Goal: Browse casually

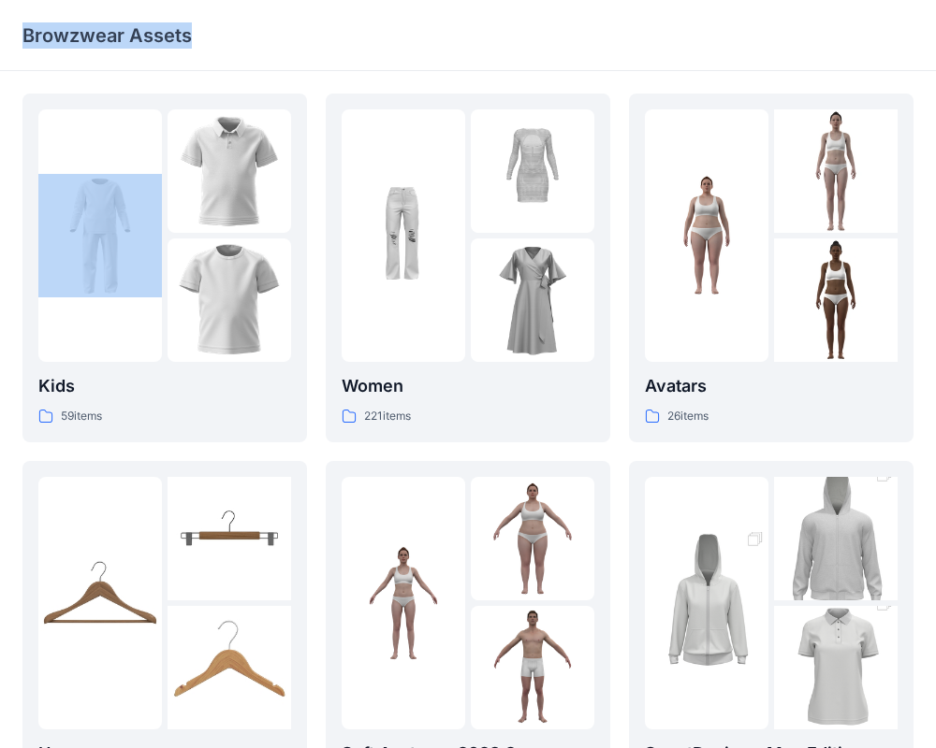
drag, startPoint x: 330, startPoint y: 20, endPoint x: 111, endPoint y: -14, distance: 221.5
click at [111, 0] on html "Browzwear Assets Kids 59 items Hangers 6 items Meshcapade Animated Avatars 8 it…" at bounding box center [468, 614] width 936 height 1229
click at [176, 323] on img at bounding box center [228, 300] width 123 height 123
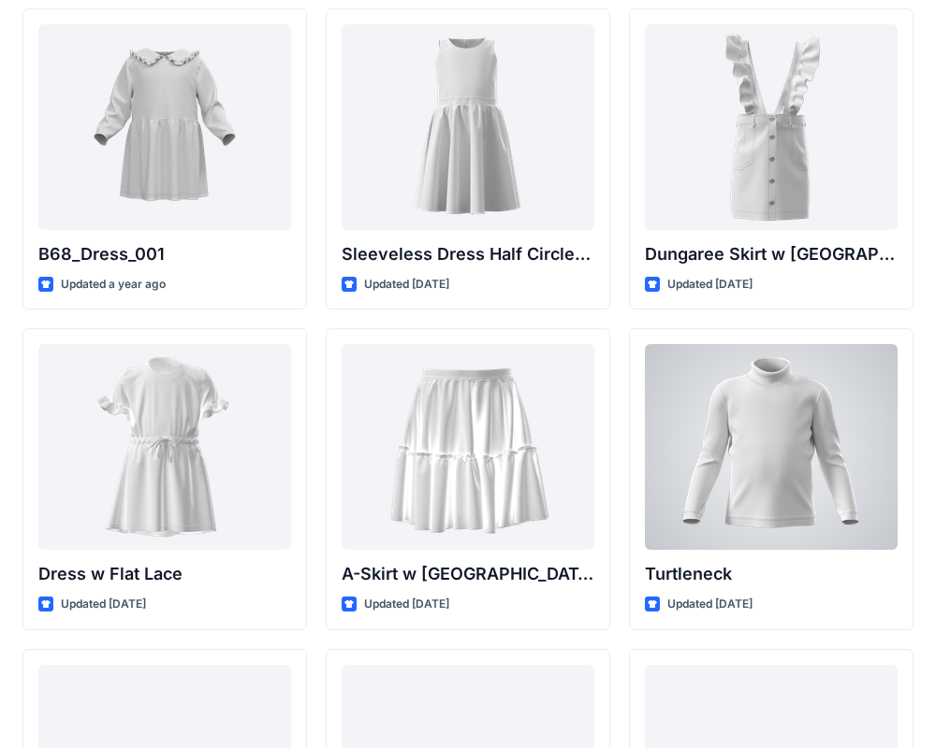
scroll to position [3907, 0]
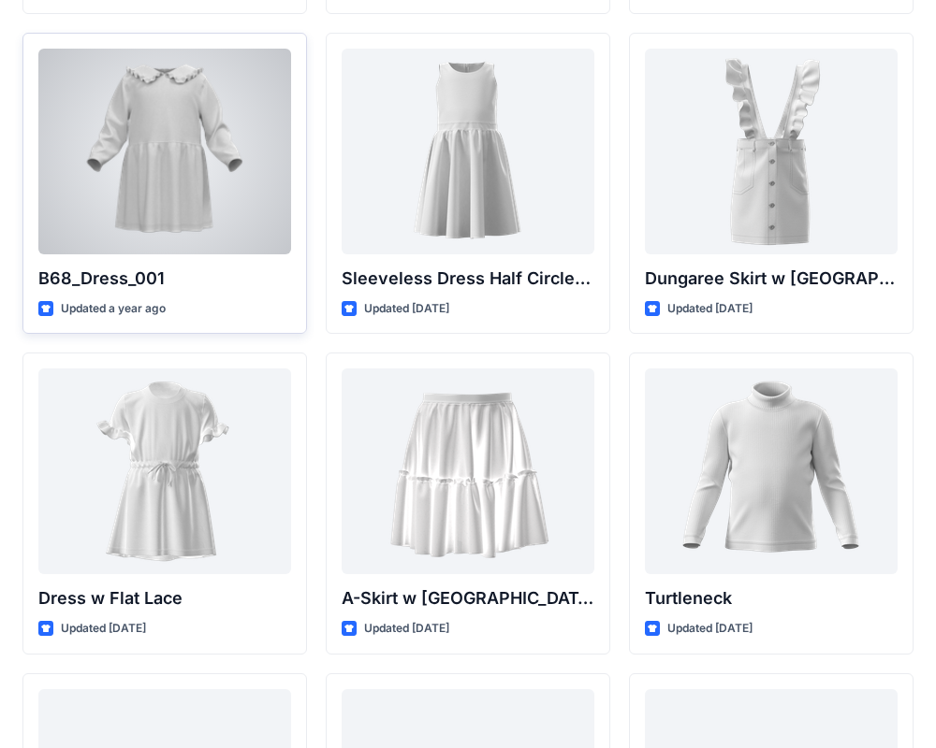
click at [160, 164] on div at bounding box center [164, 152] width 253 height 206
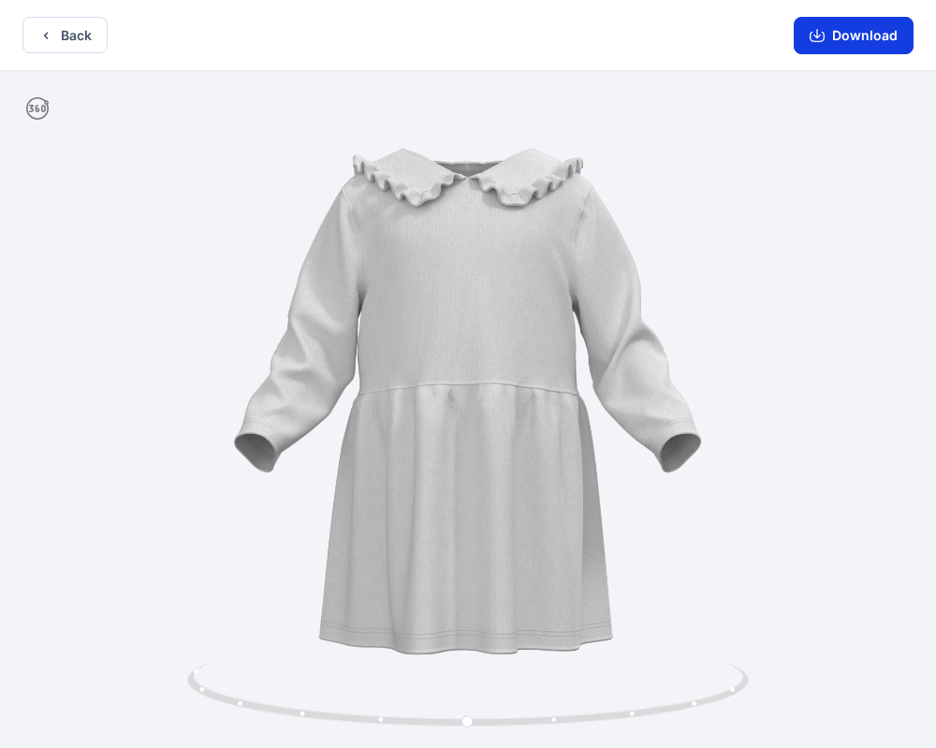
click at [859, 32] on button "Download" at bounding box center [853, 35] width 120 height 37
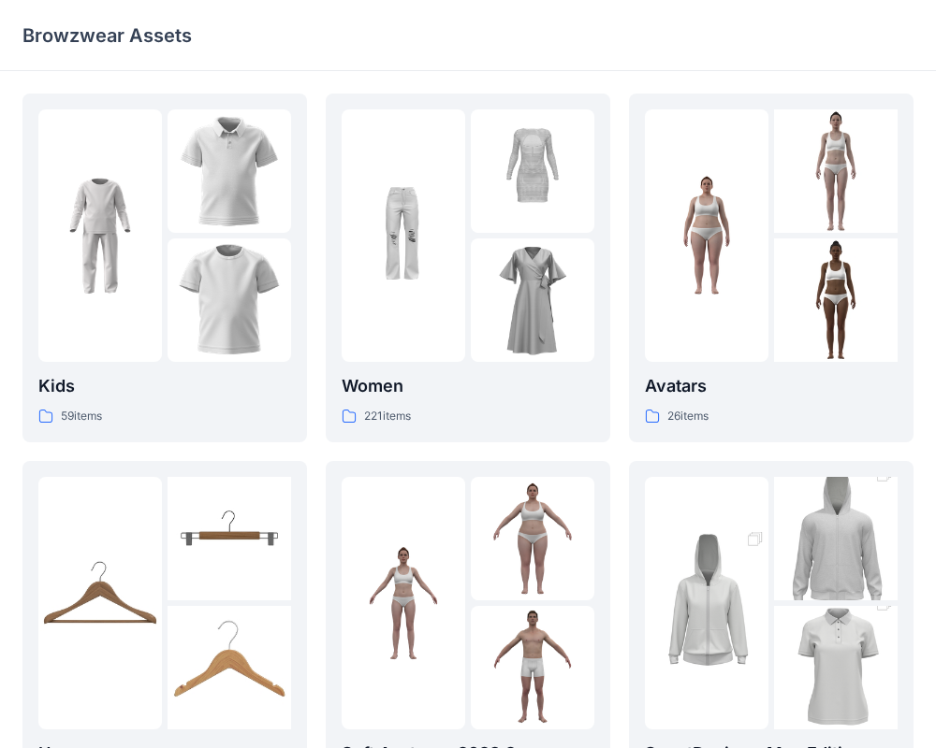
drag, startPoint x: 477, startPoint y: 33, endPoint x: 234, endPoint y: 45, distance: 243.5
click at [234, 45] on div "Browzwear Assets" at bounding box center [394, 35] width 745 height 26
click at [192, 394] on p "Kids" at bounding box center [164, 386] width 253 height 26
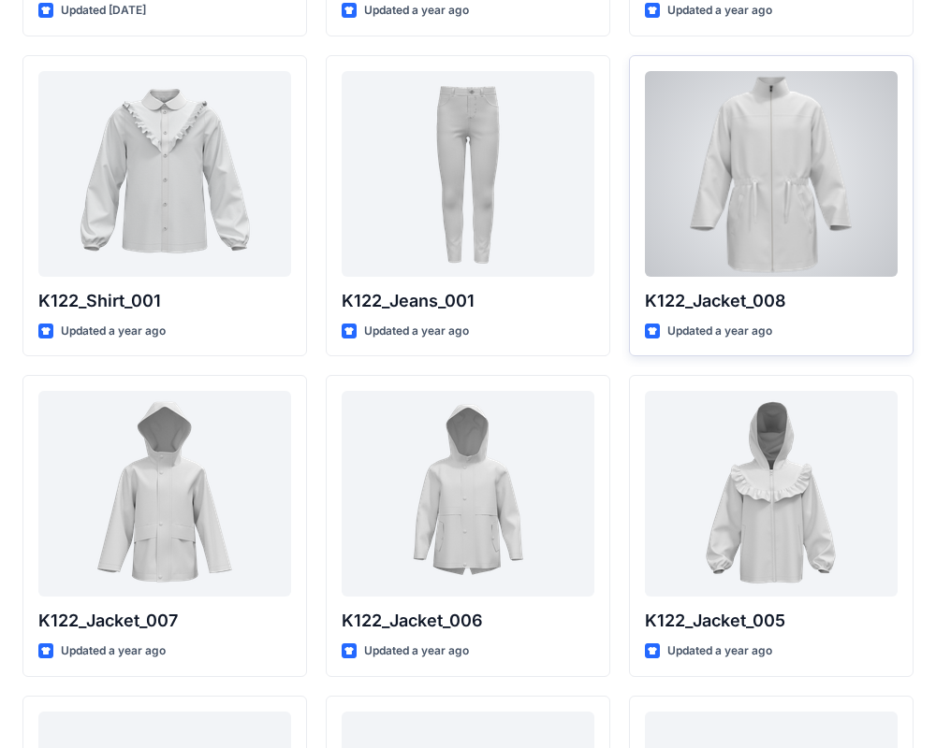
scroll to position [407, 0]
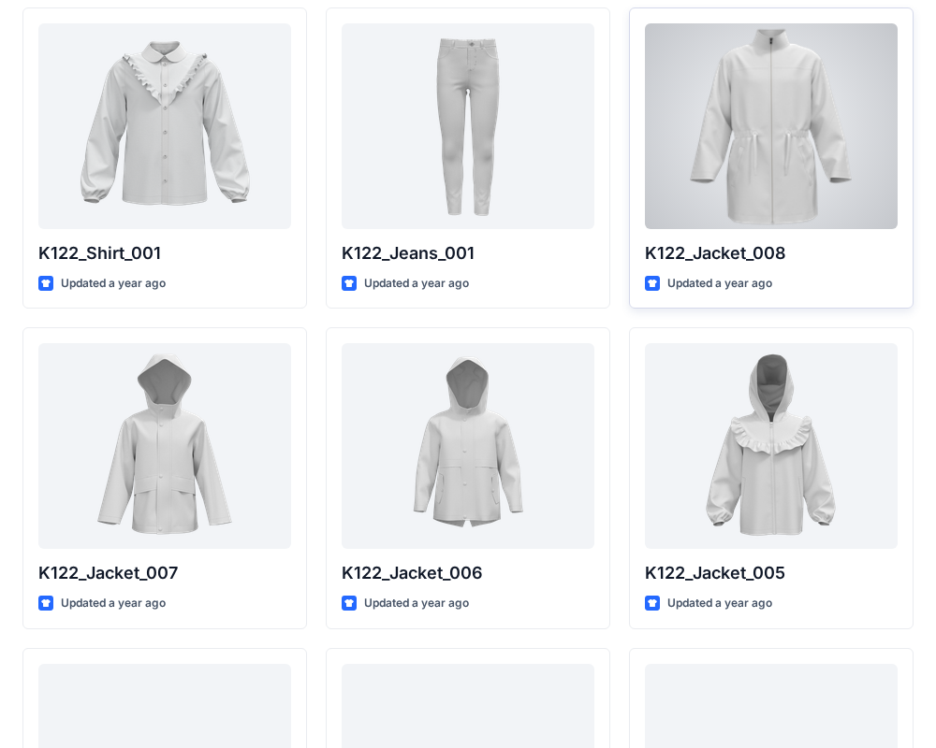
click at [748, 207] on div at bounding box center [771, 126] width 253 height 206
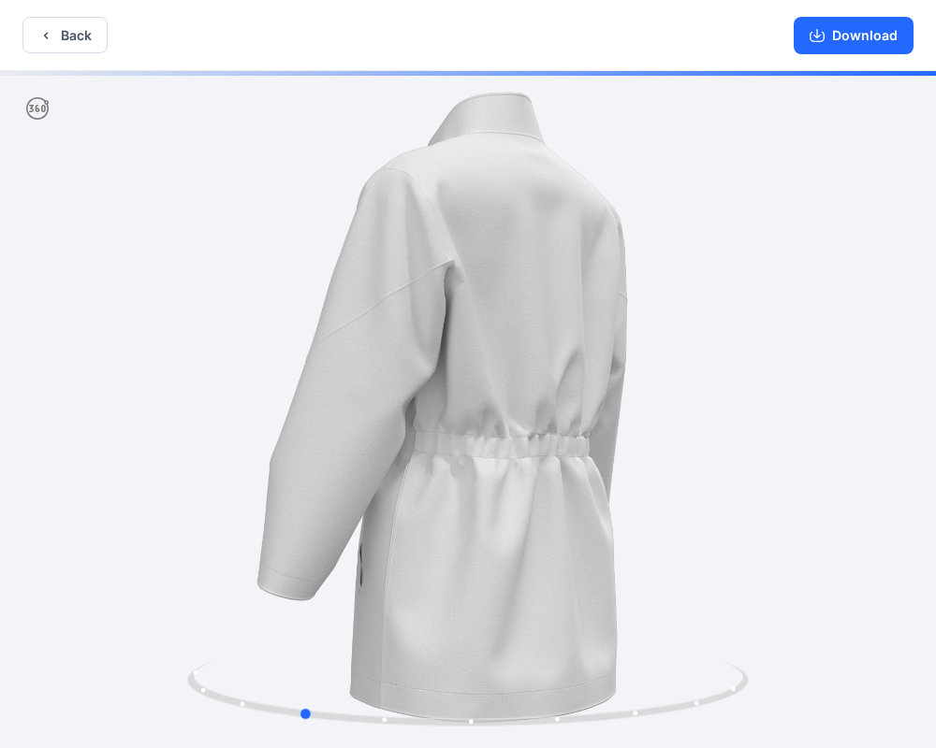
drag, startPoint x: 470, startPoint y: 727, endPoint x: 266, endPoint y: 626, distance: 227.6
click at [266, 626] on div at bounding box center [468, 411] width 936 height 681
click at [65, 36] on button "Back" at bounding box center [64, 35] width 85 height 36
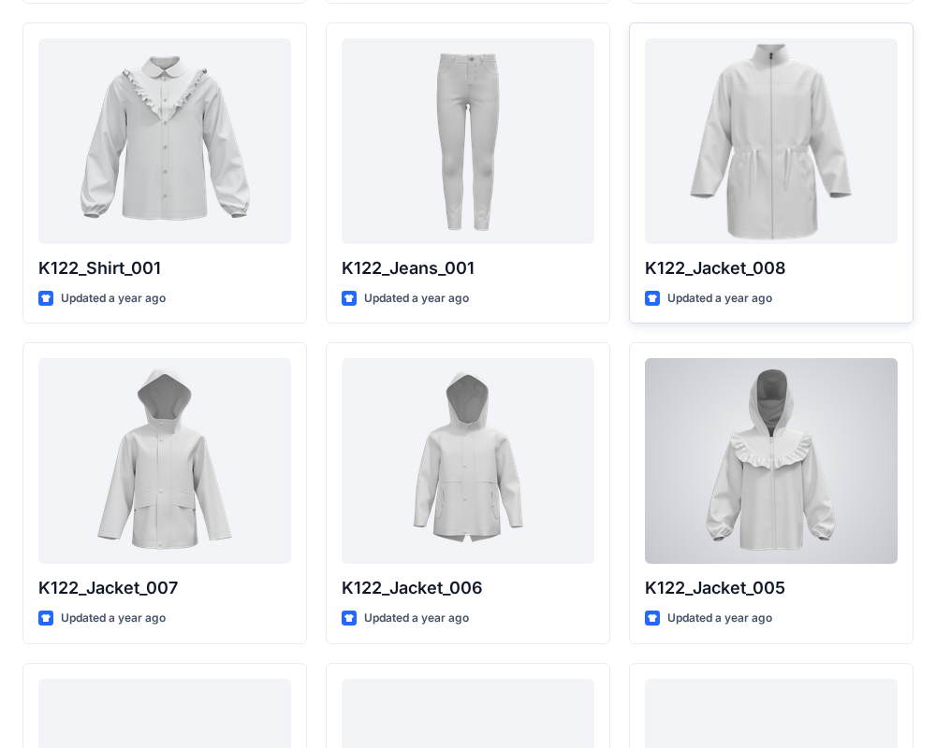
scroll to position [421, 0]
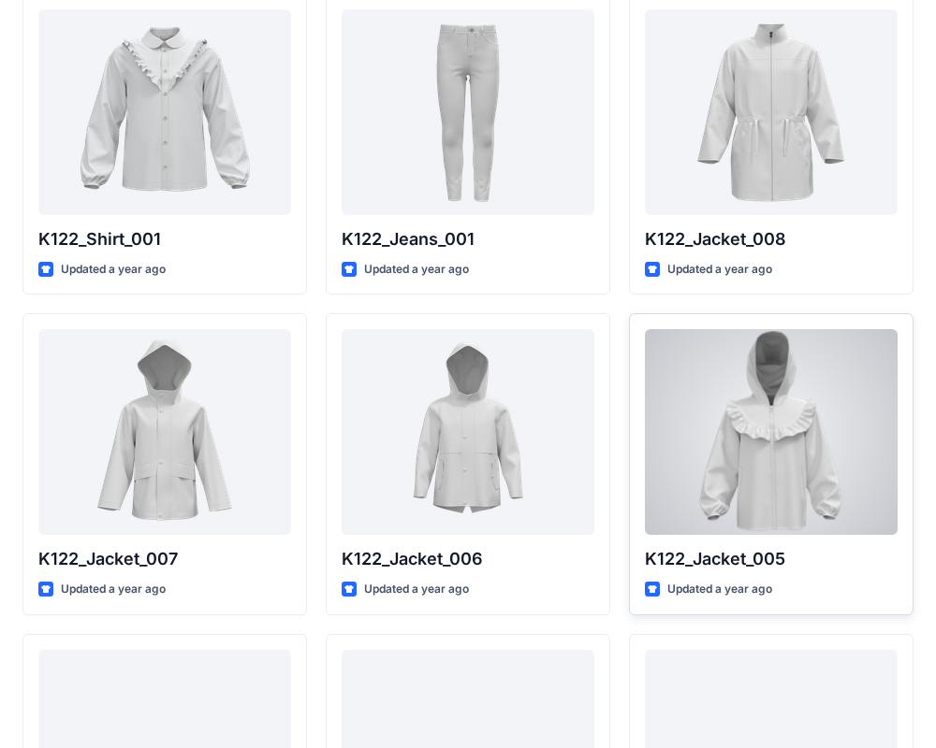
click at [794, 507] on div at bounding box center [771, 432] width 253 height 206
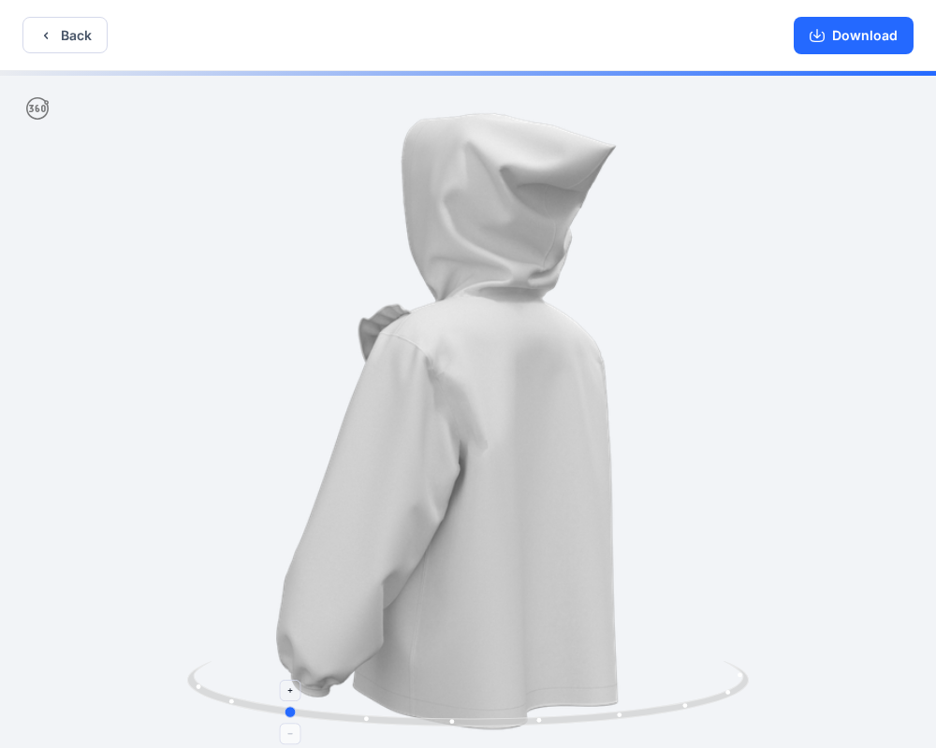
drag, startPoint x: 470, startPoint y: 725, endPoint x: 286, endPoint y: 725, distance: 183.4
click at [286, 725] on icon at bounding box center [470, 696] width 566 height 70
click at [69, 32] on button "Back" at bounding box center [64, 35] width 85 height 36
